Goal: Task Accomplishment & Management: Use online tool/utility

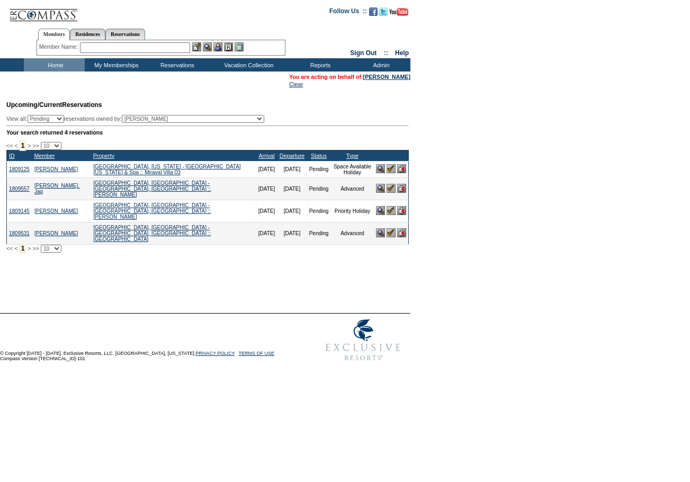
click at [143, 46] on input "text" at bounding box center [135, 47] width 110 height 11
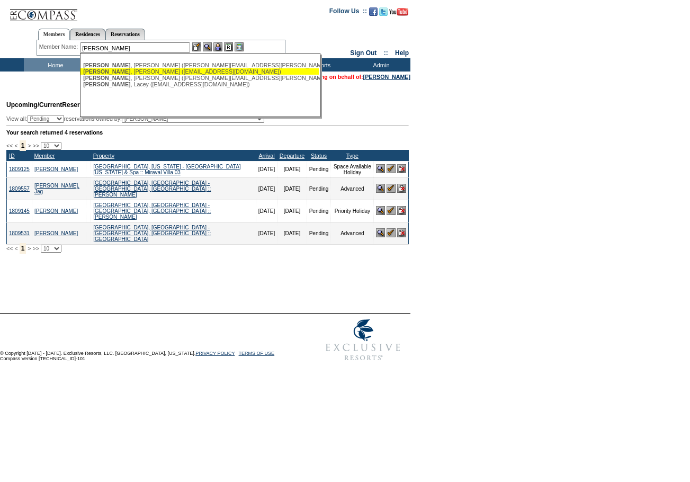
click at [149, 72] on div "[PERSON_NAME] ([EMAIL_ADDRESS][DOMAIN_NAME])" at bounding box center [199, 71] width 233 height 6
type input "[PERSON_NAME] ([EMAIL_ADDRESS][DOMAIN_NAME])"
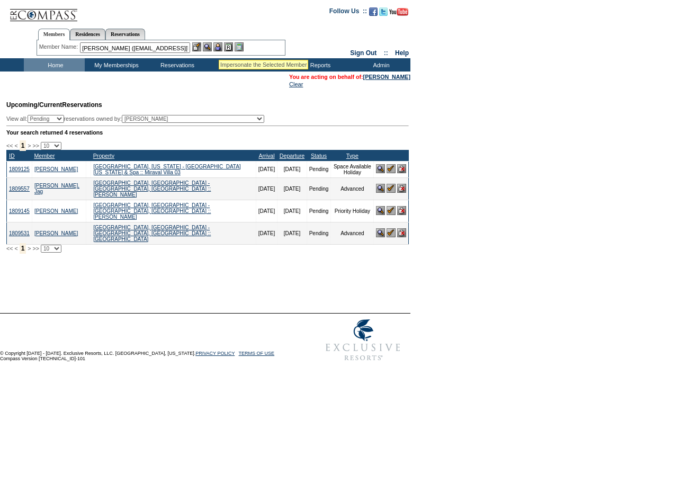
click at [219, 47] on img at bounding box center [217, 46] width 9 height 9
click at [212, 46] on img at bounding box center [207, 46] width 9 height 9
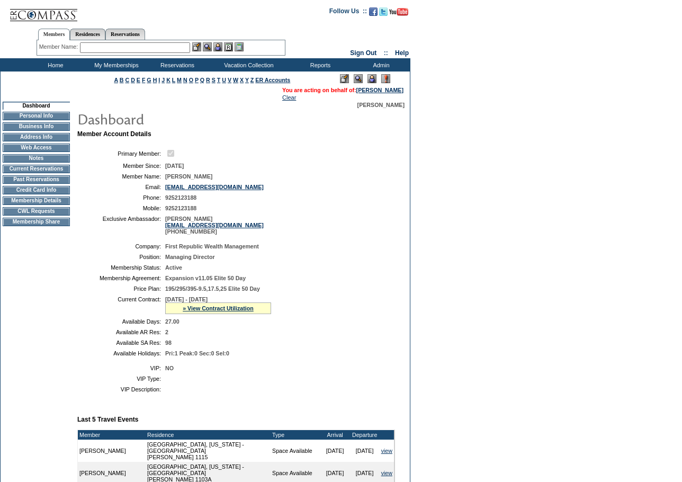
click at [134, 43] on input "text" at bounding box center [135, 47] width 110 height 11
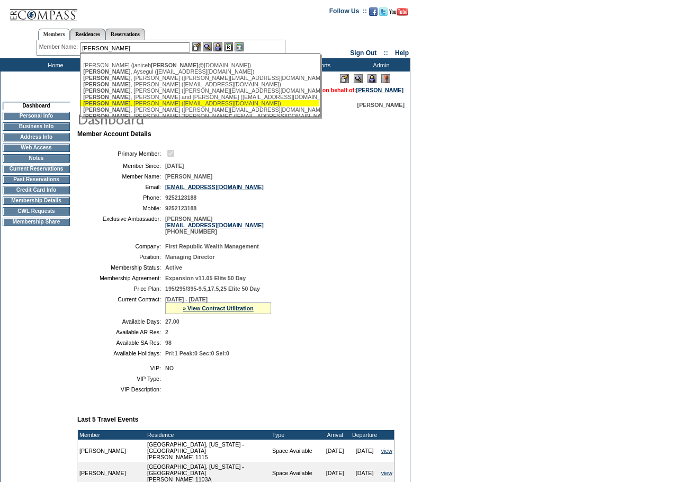
scroll to position [53, 0]
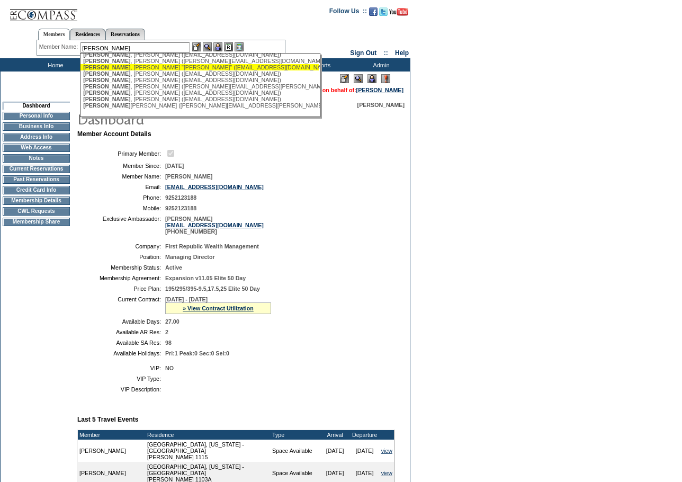
click at [158, 67] on div "Schwartz , Joseph "Pepe" (jschwartz@sphllp.com)" at bounding box center [199, 67] width 233 height 6
type input "Schwartz, Joseph "Pepe" (jschwartz@sphllp.com)"
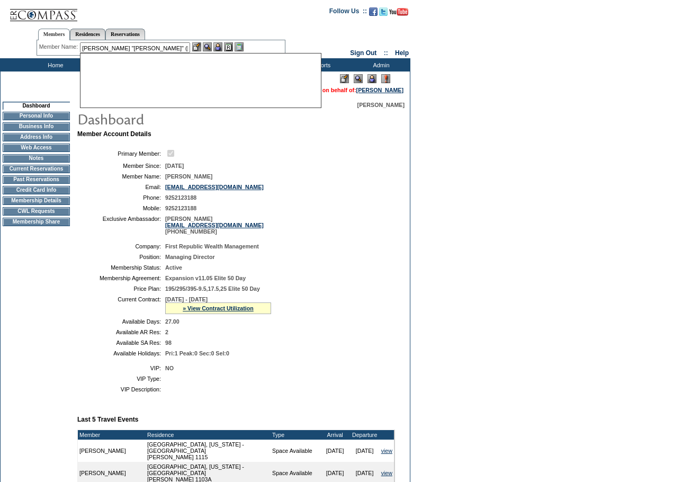
scroll to position [0, 0]
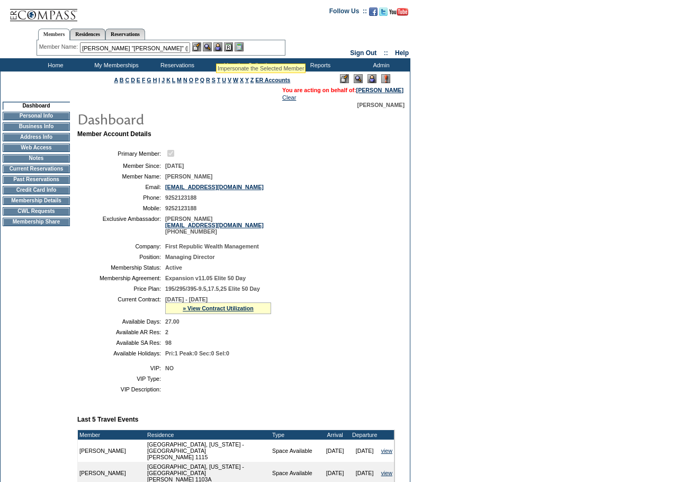
click at [220, 46] on img at bounding box center [217, 46] width 9 height 9
click at [207, 44] on img at bounding box center [207, 46] width 9 height 9
